Goal: Find specific page/section: Find specific page/section

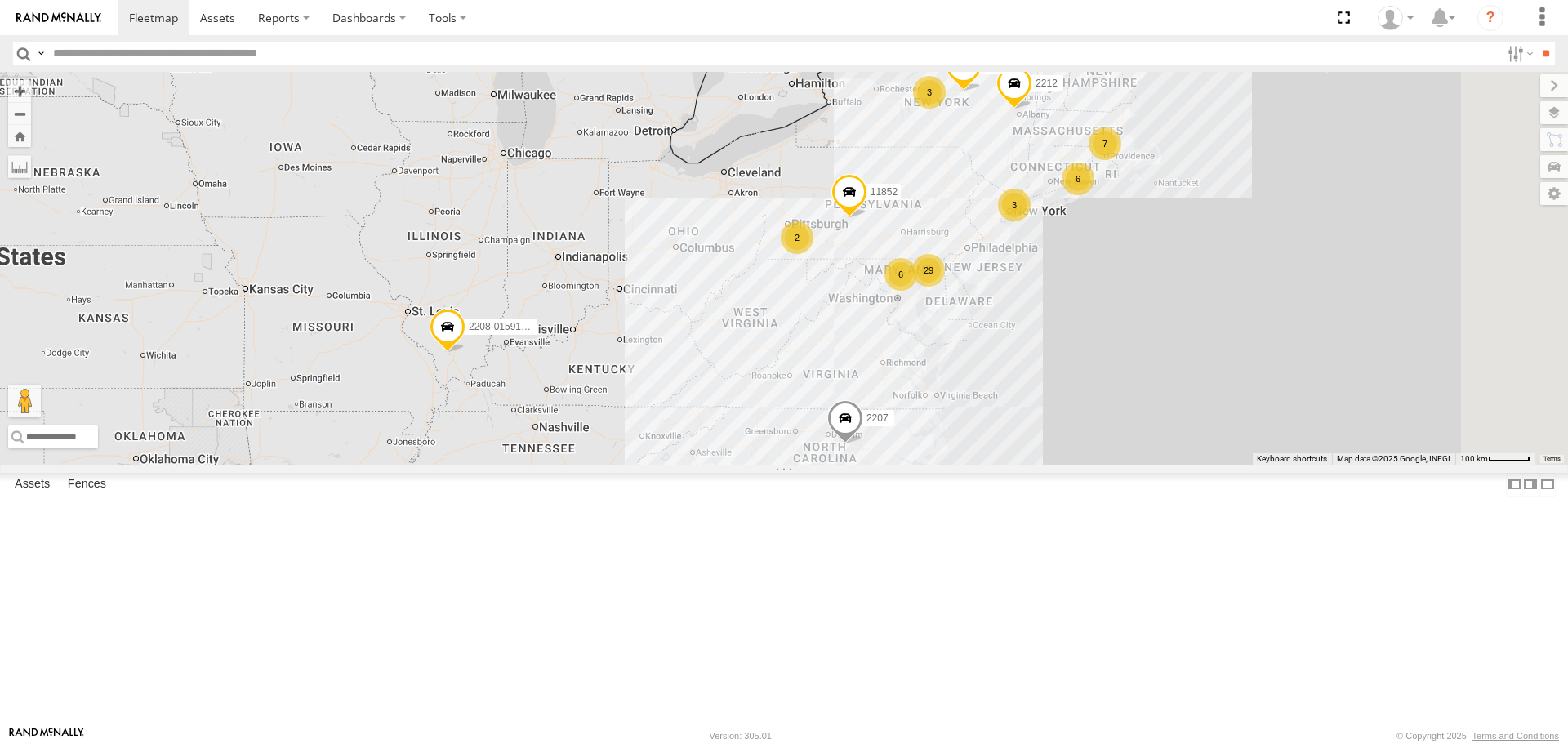
click at [465, 354] on span at bounding box center [447, 331] width 36 height 44
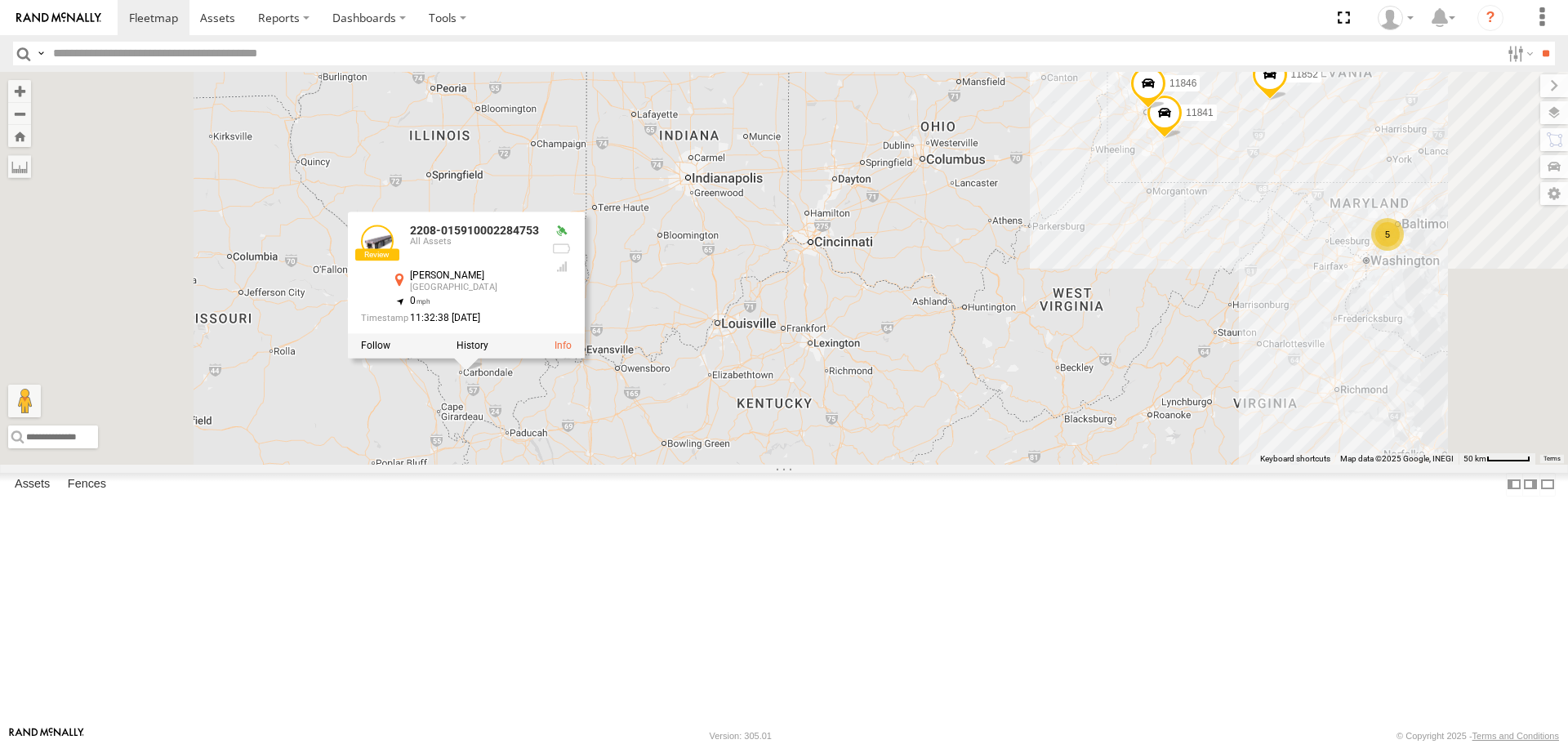
click at [594, 464] on div "2208-015910002284753 2207 11852 2212 5835 2208-015910002284753 All Assets Brayf…" at bounding box center [784, 267] width 1568 height 392
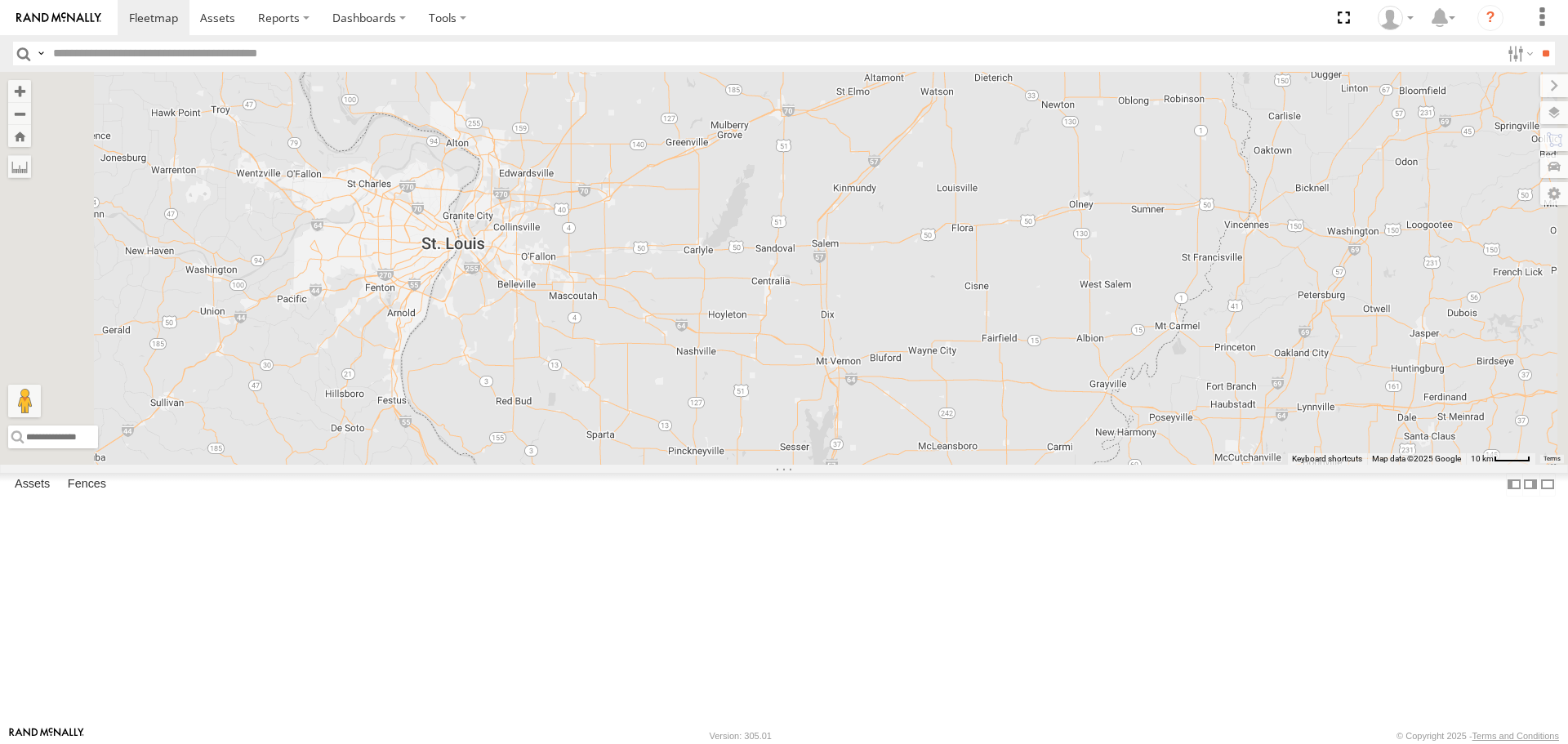
drag, startPoint x: 580, startPoint y: 414, endPoint x: 569, endPoint y: 414, distance: 11.0
click at [541, 446] on div "2208-015910002284753 2207 11852 2212 5835 11841 11846" at bounding box center [784, 267] width 1568 height 392
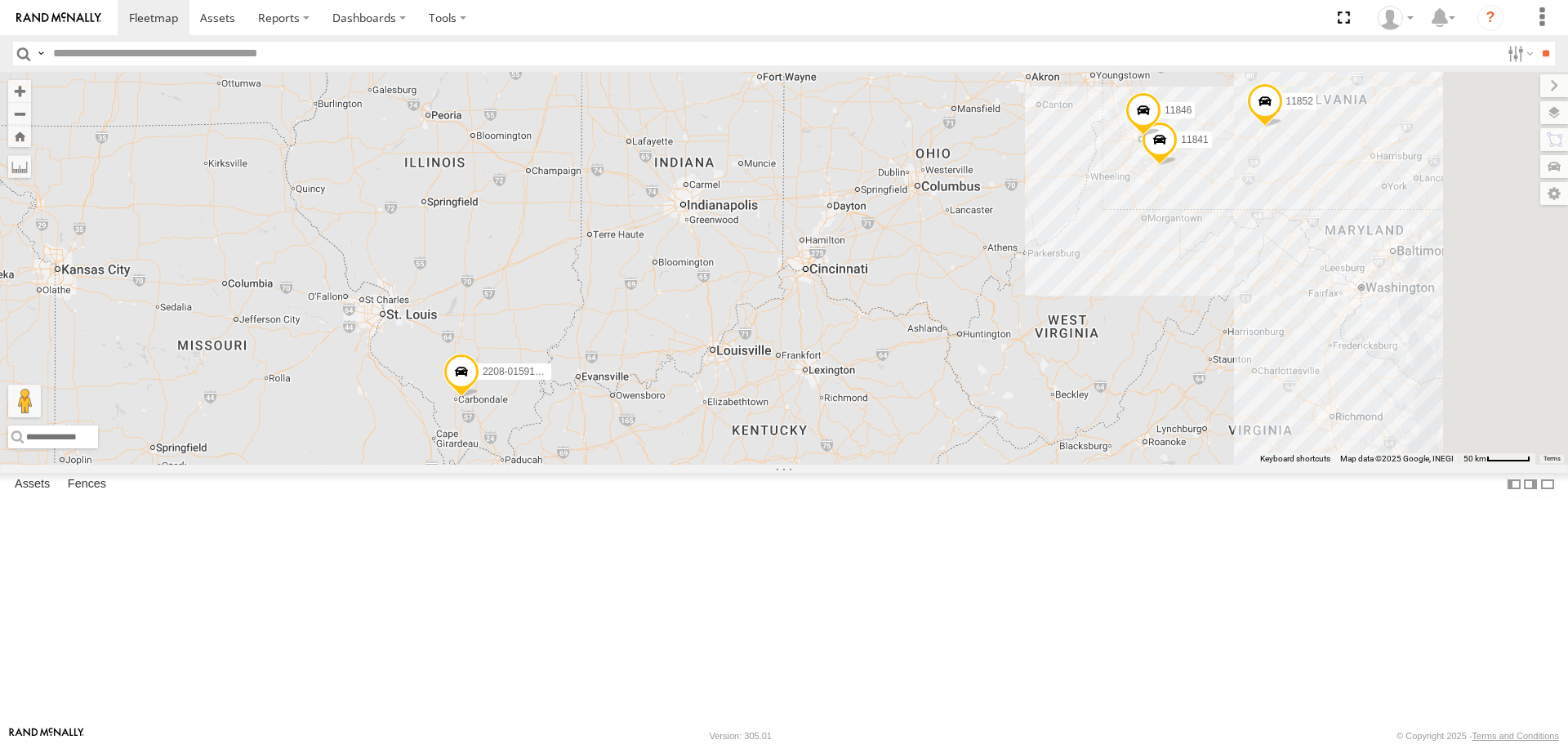
drag, startPoint x: 704, startPoint y: 416, endPoint x: 630, endPoint y: 456, distance: 84.1
click at [630, 456] on div "2208-015910002284753 2207 11852 2212 5835 11841 11846" at bounding box center [784, 267] width 1568 height 392
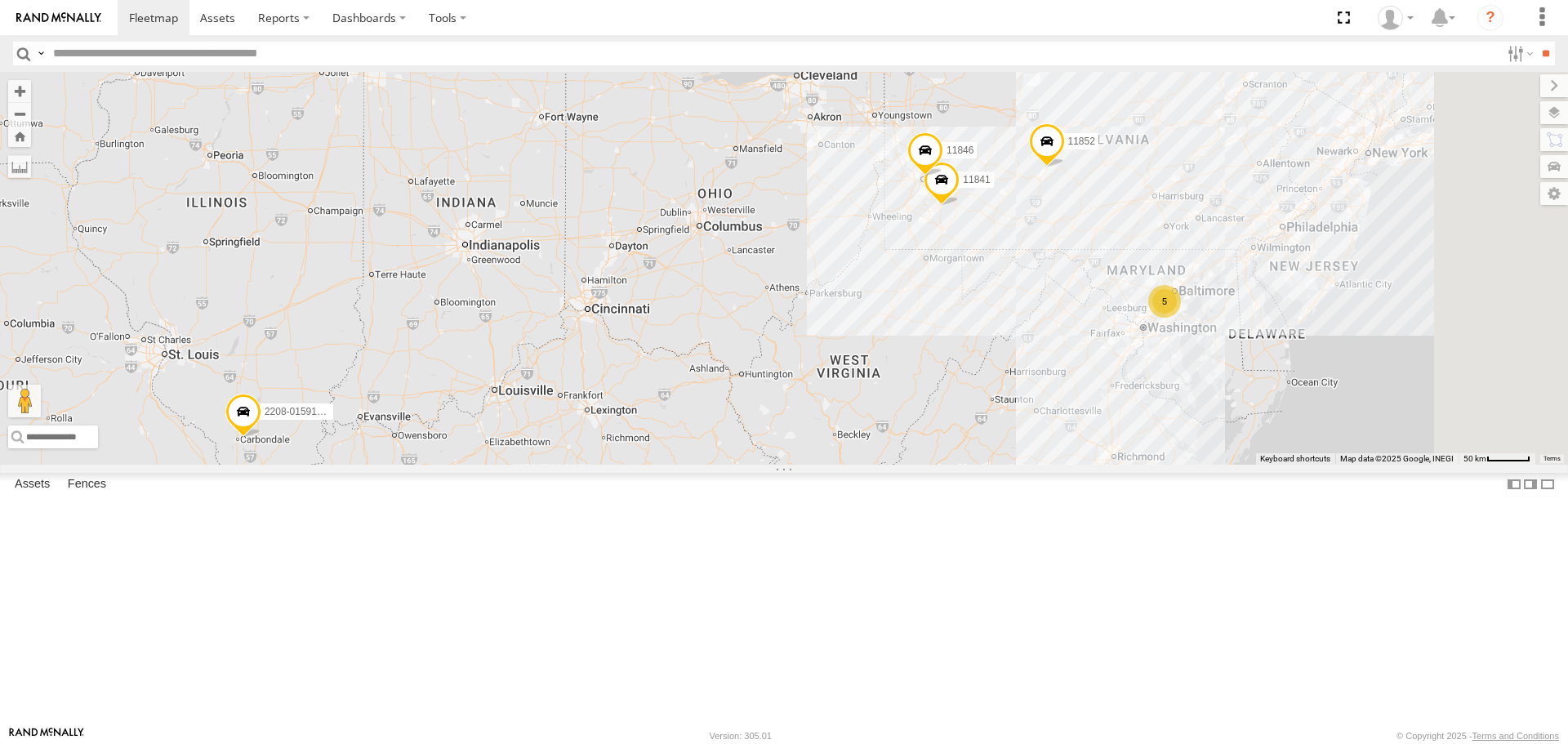
drag, startPoint x: 619, startPoint y: 362, endPoint x: 398, endPoint y: 405, distance: 225.1
click at [398, 405] on main "← Move left → Move right ↑ Move up ↓ Move down + Zoom in - Zoom out Home Jump l…" at bounding box center [784, 398] width 1568 height 655
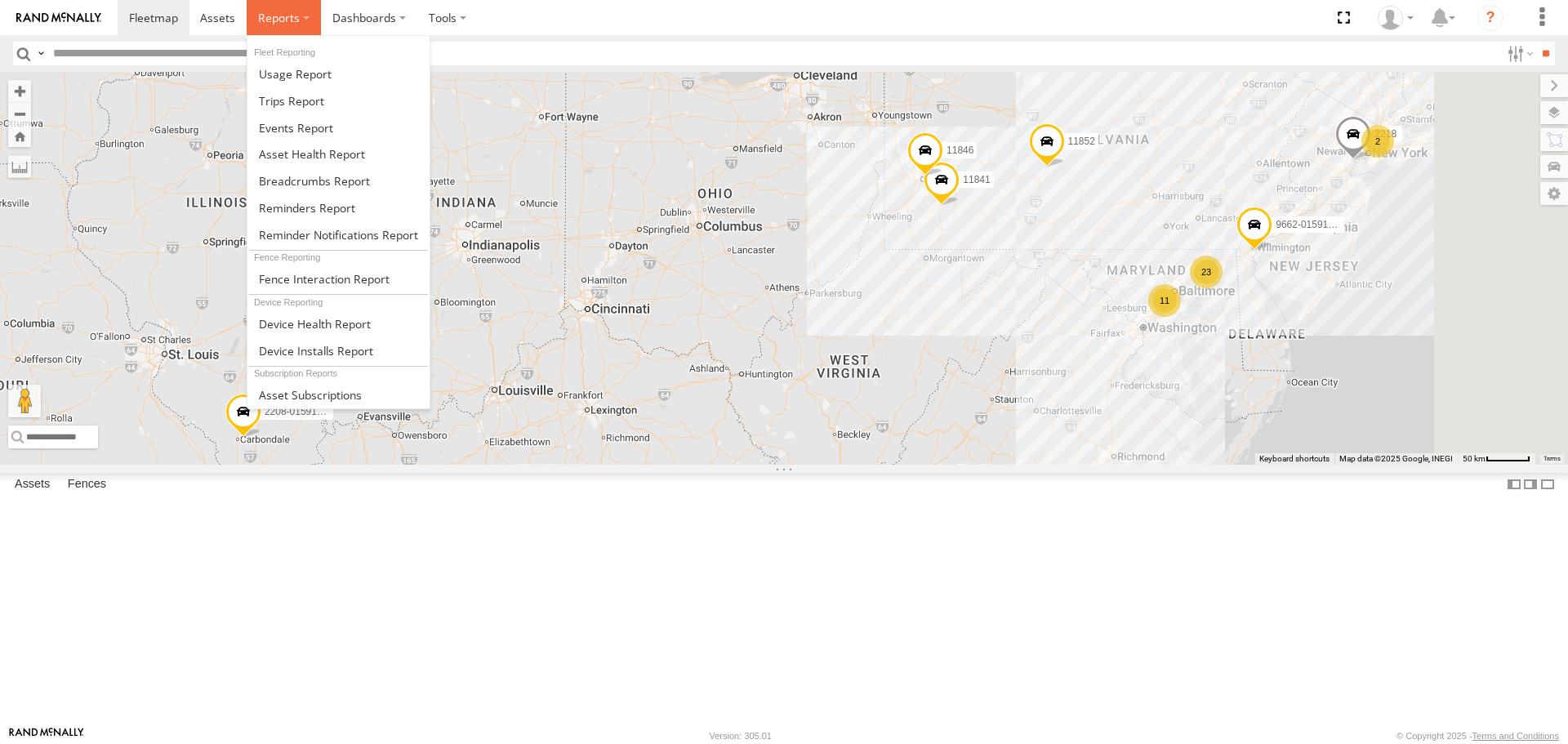
drag, startPoint x: 247, startPoint y: 29, endPoint x: 256, endPoint y: 29, distance: 9.0
click at [250, 29] on label at bounding box center [283, 17] width 74 height 35
click at [329, 173] on span at bounding box center [314, 180] width 111 height 15
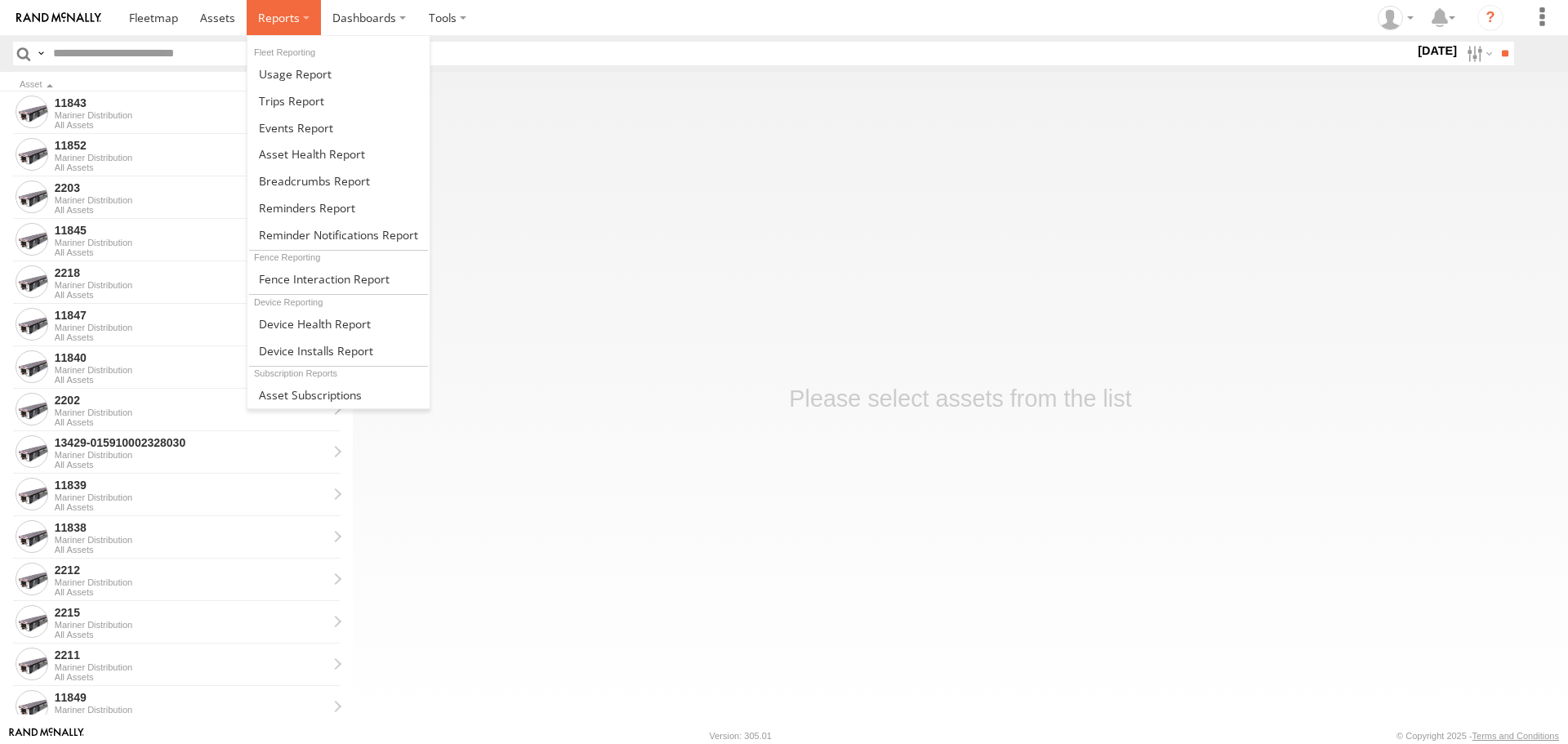
click at [286, 17] on span at bounding box center [279, 17] width 42 height 15
click at [285, 146] on span at bounding box center [312, 154] width 106 height 15
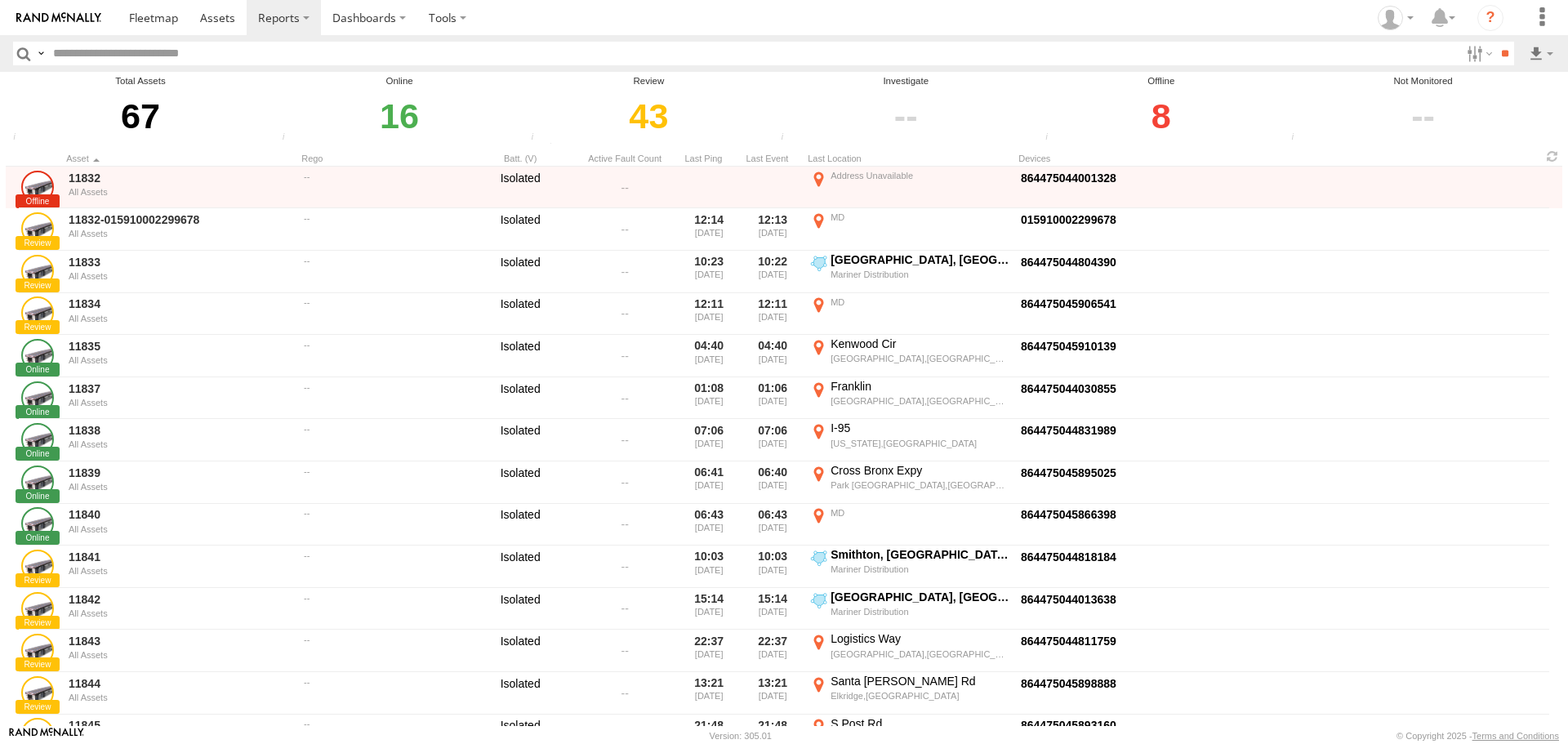
click at [1521, 71] on header "Search Query Asset ID Asset Label Registration Manufacturer Model VIN" at bounding box center [784, 53] width 1568 height 37
click at [1524, 76] on link at bounding box center [1519, 80] width 58 height 24
click at [163, 135] on div "67" at bounding box center [140, 116] width 264 height 56
click at [132, 20] on span at bounding box center [154, 17] width 49 height 15
